Goal: Task Accomplishment & Management: Use online tool/utility

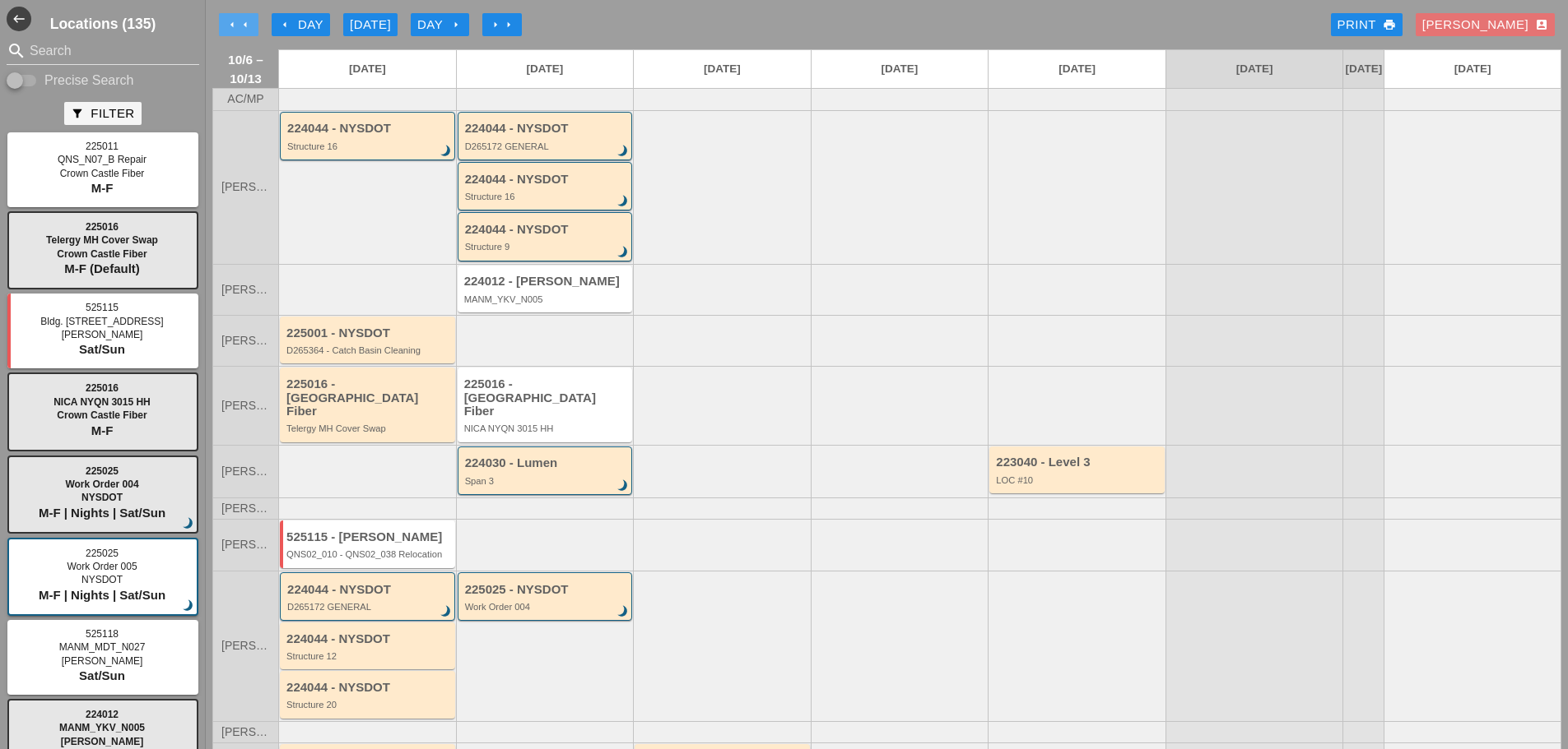
click at [233, 21] on icon "arrow_left" at bounding box center [232, 25] width 13 height 13
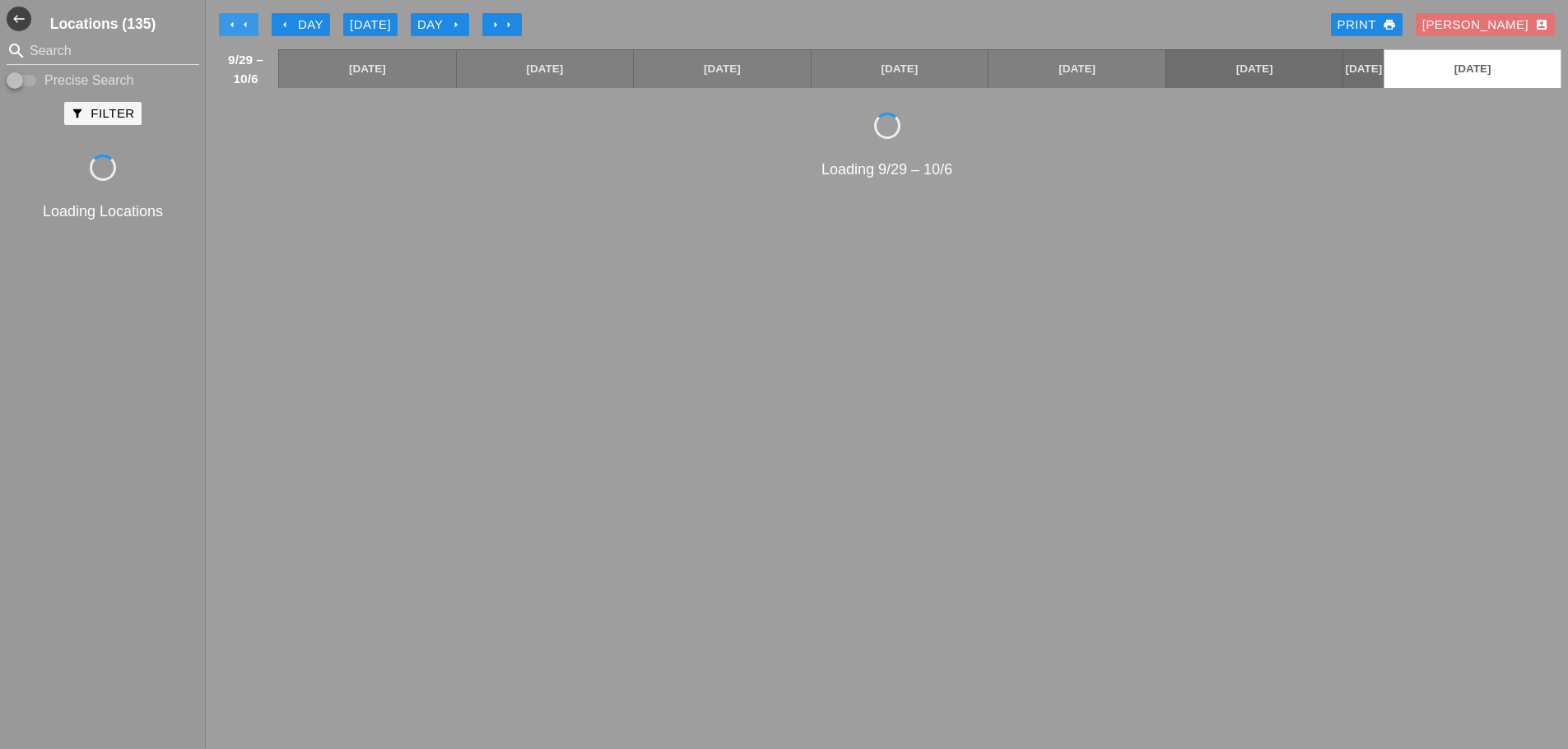
click at [233, 21] on icon "arrow_left" at bounding box center [232, 25] width 13 height 13
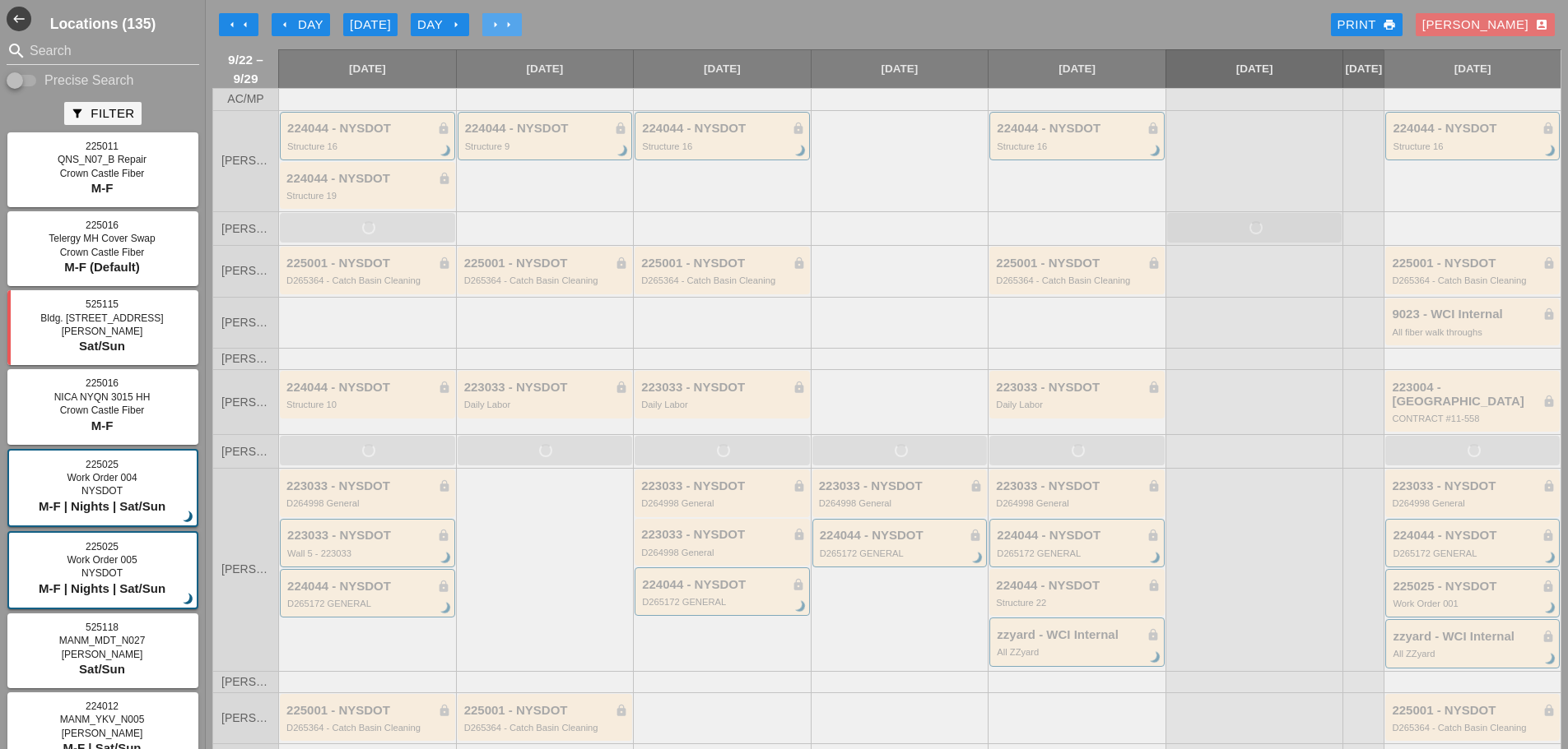
click at [506, 21] on icon "arrow_right" at bounding box center [508, 25] width 13 height 13
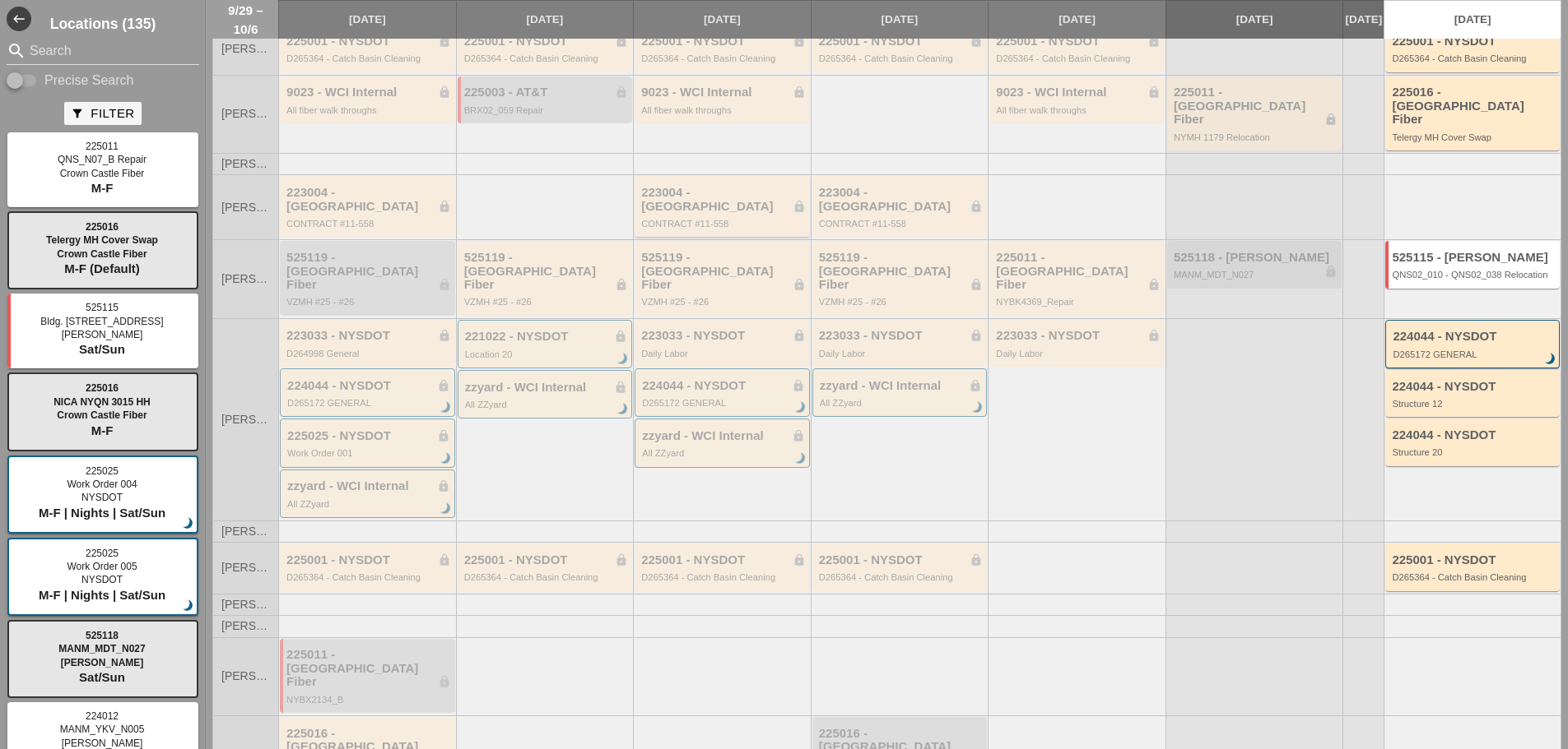
scroll to position [164, 0]
click at [521, 327] on div "221022 - NYSDOT lock" at bounding box center [546, 333] width 163 height 14
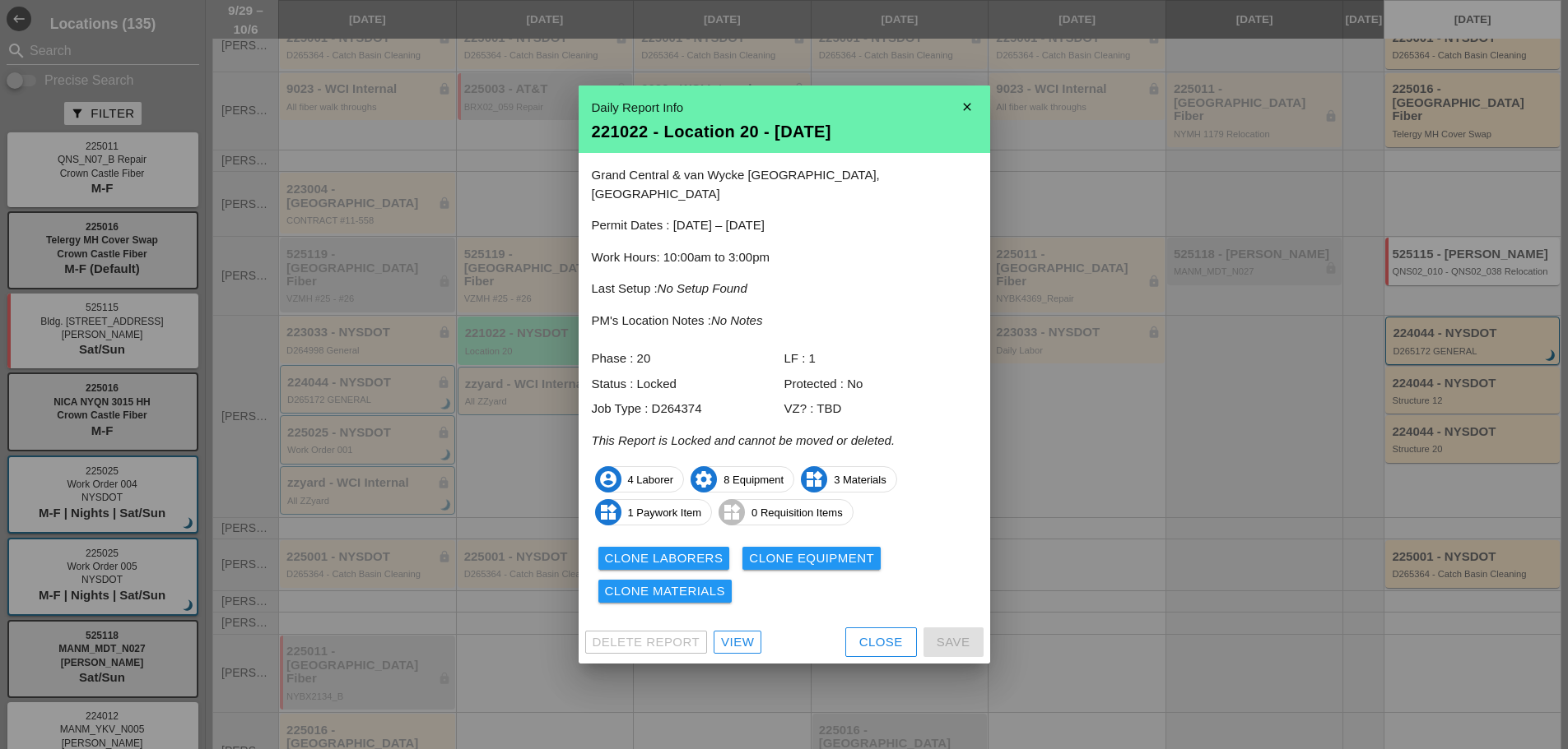
click at [859, 633] on div "Close" at bounding box center [881, 642] width 44 height 19
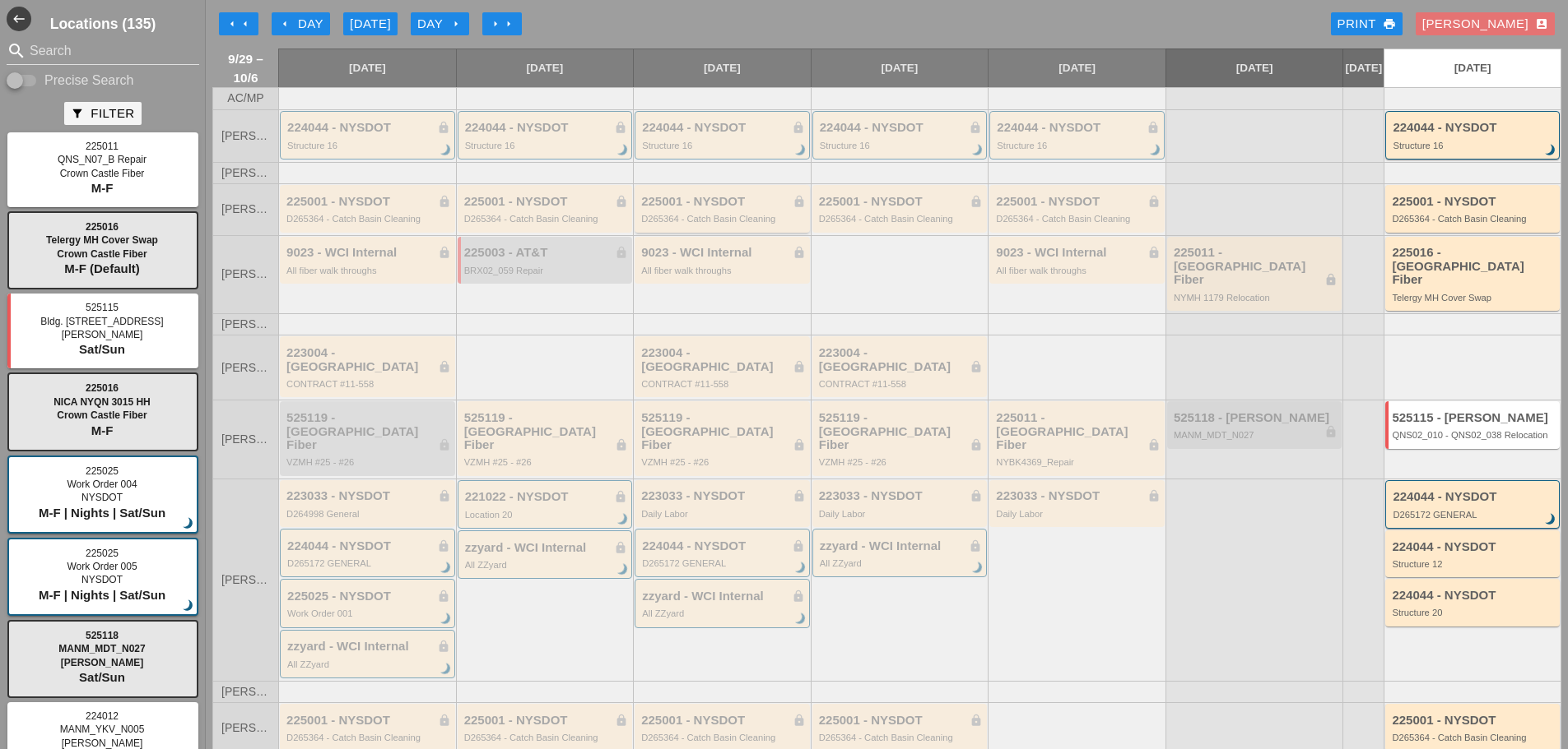
scroll to position [0, 0]
click at [491, 26] on icon "arrow_right" at bounding box center [495, 25] width 13 height 13
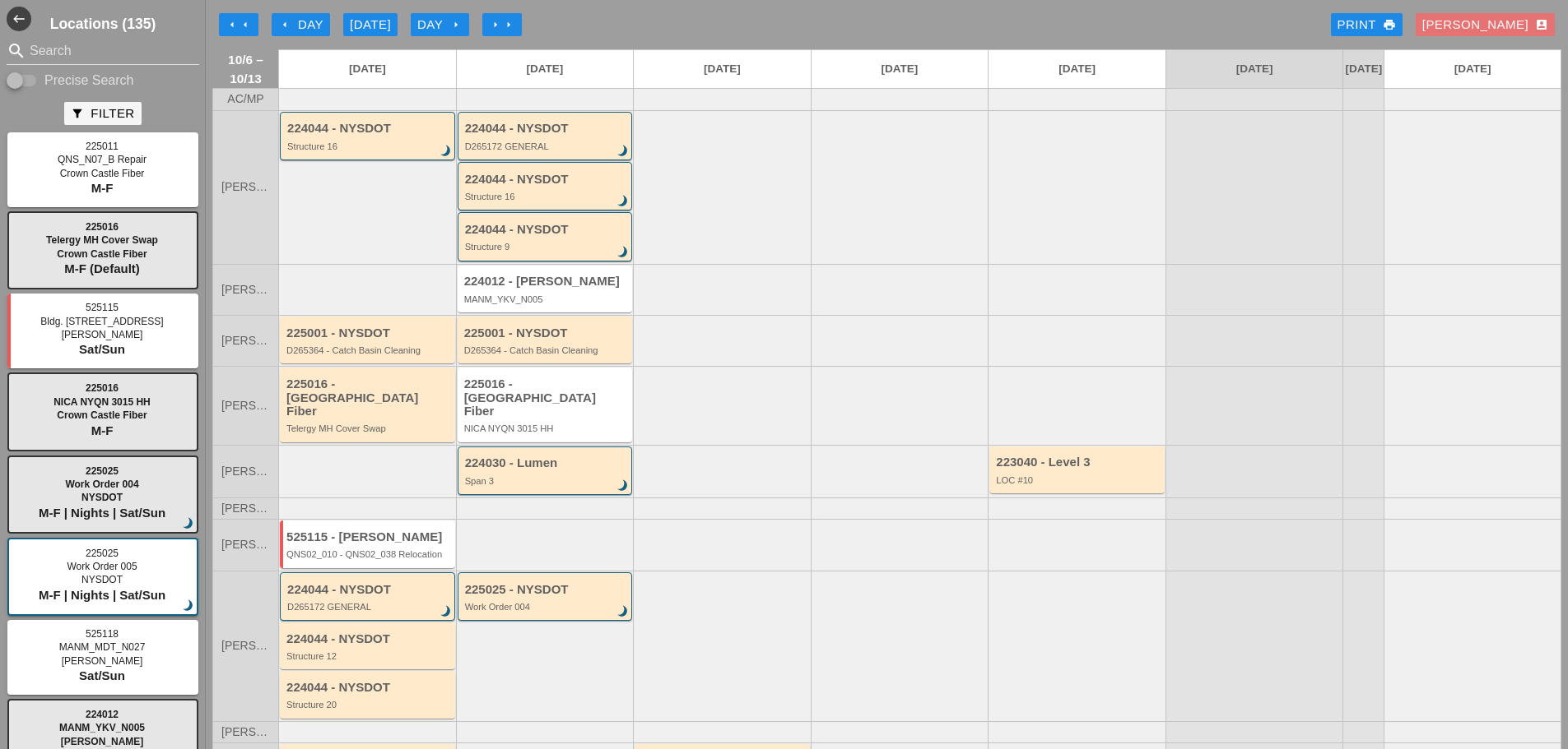
click at [1152, 34] on div "arrow_left arrow_left arrow_left Day Today Day arrow_right arrow_right arrow_ri…" at bounding box center [886, 25] width 1349 height 33
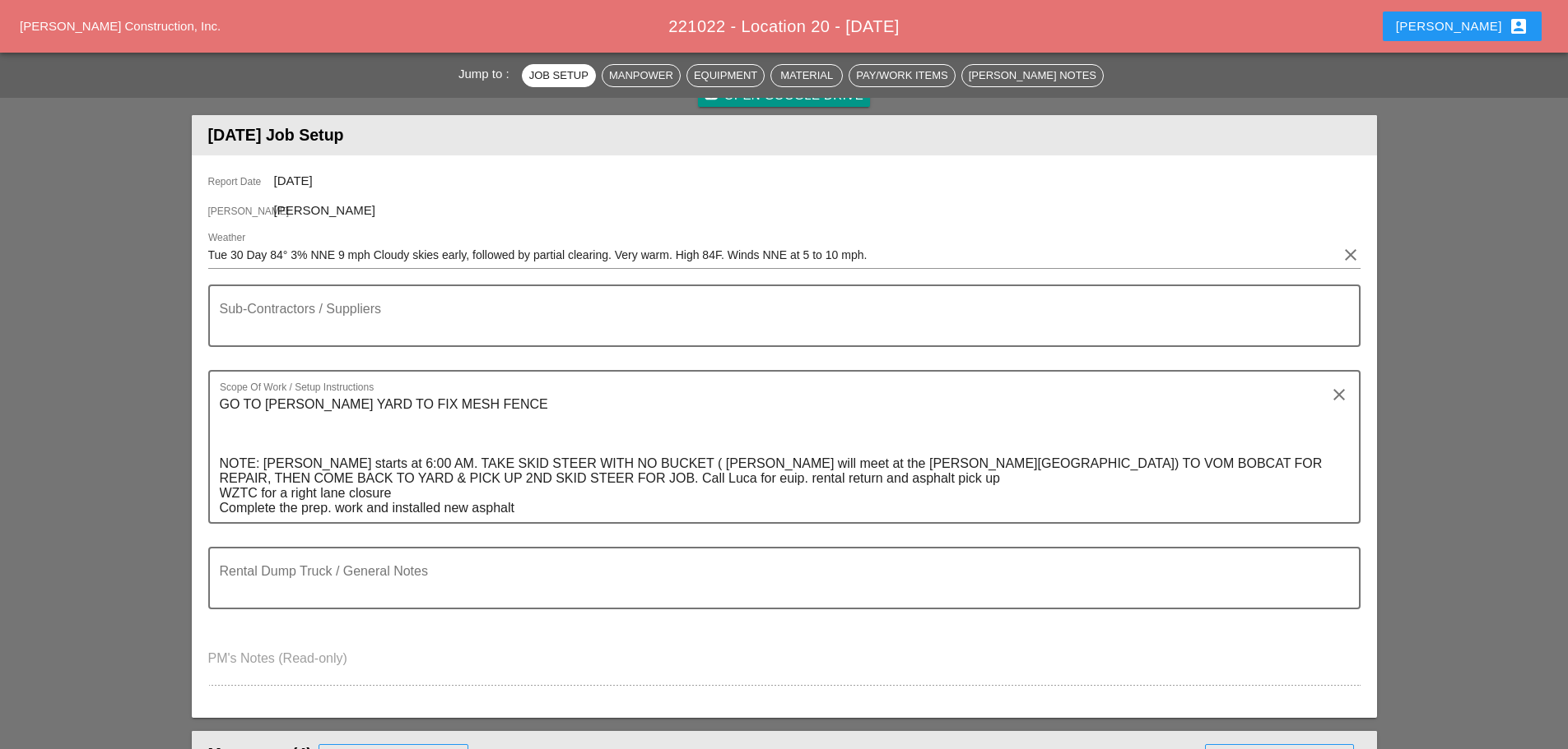
scroll to position [247, 0]
